Goal: Navigation & Orientation: Find specific page/section

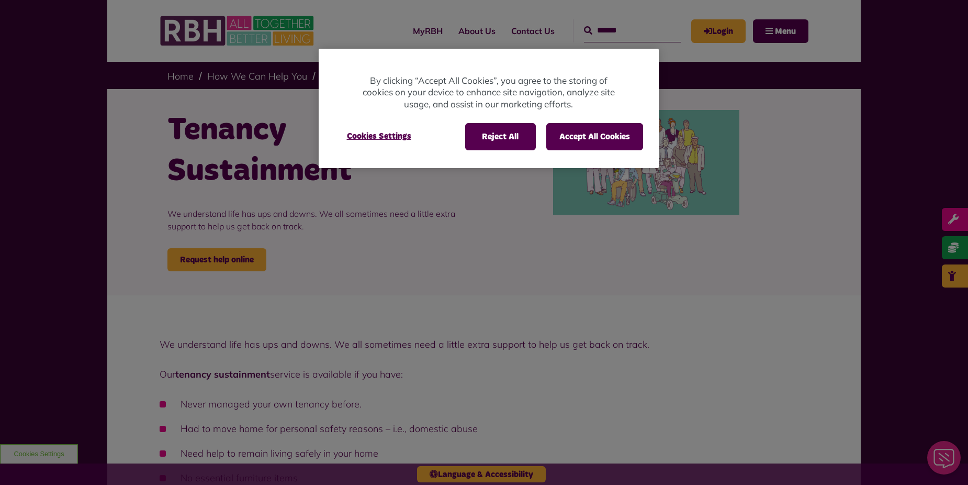
drag, startPoint x: 755, startPoint y: 304, endPoint x: 636, endPoint y: 232, distance: 138.8
click at [746, 300] on div at bounding box center [484, 242] width 968 height 485
click at [566, 139] on button "Accept All Cookies" at bounding box center [595, 136] width 97 height 27
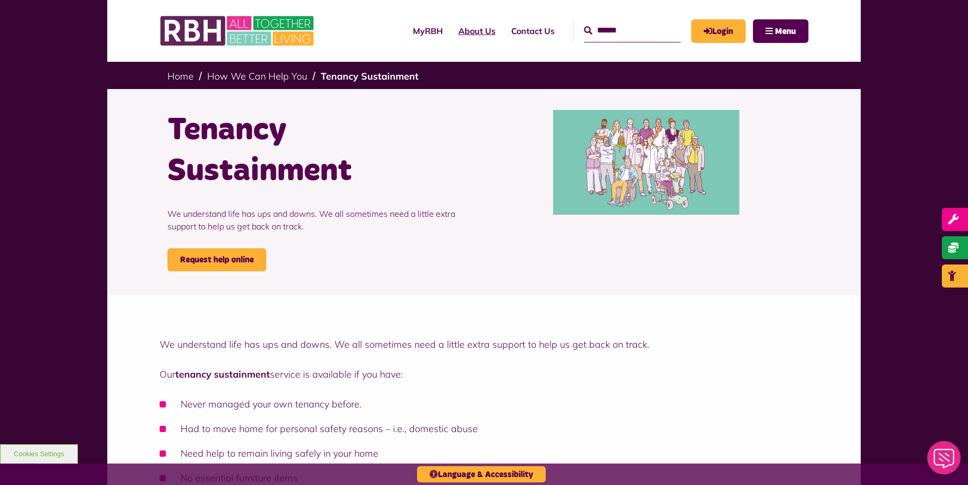
click at [458, 31] on link "About Us" at bounding box center [477, 31] width 53 height 28
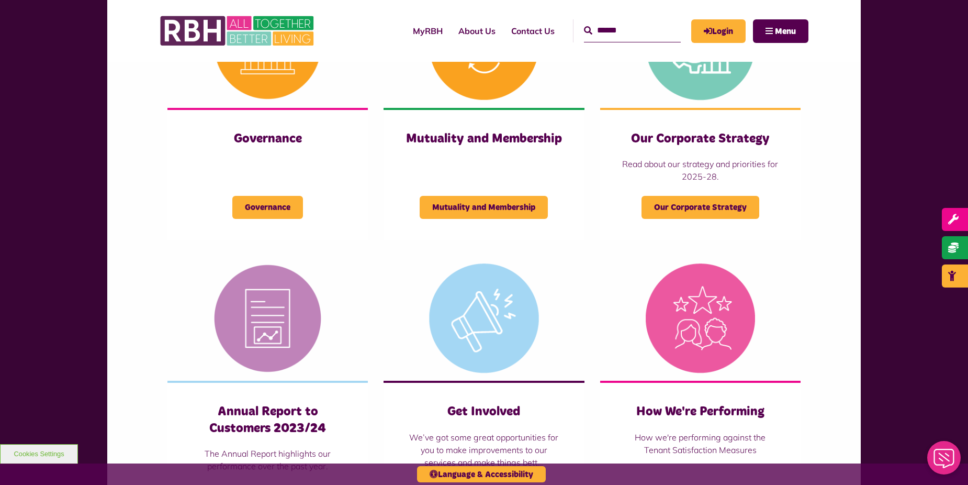
scroll to position [523, 0]
